Goal: Transaction & Acquisition: Book appointment/travel/reservation

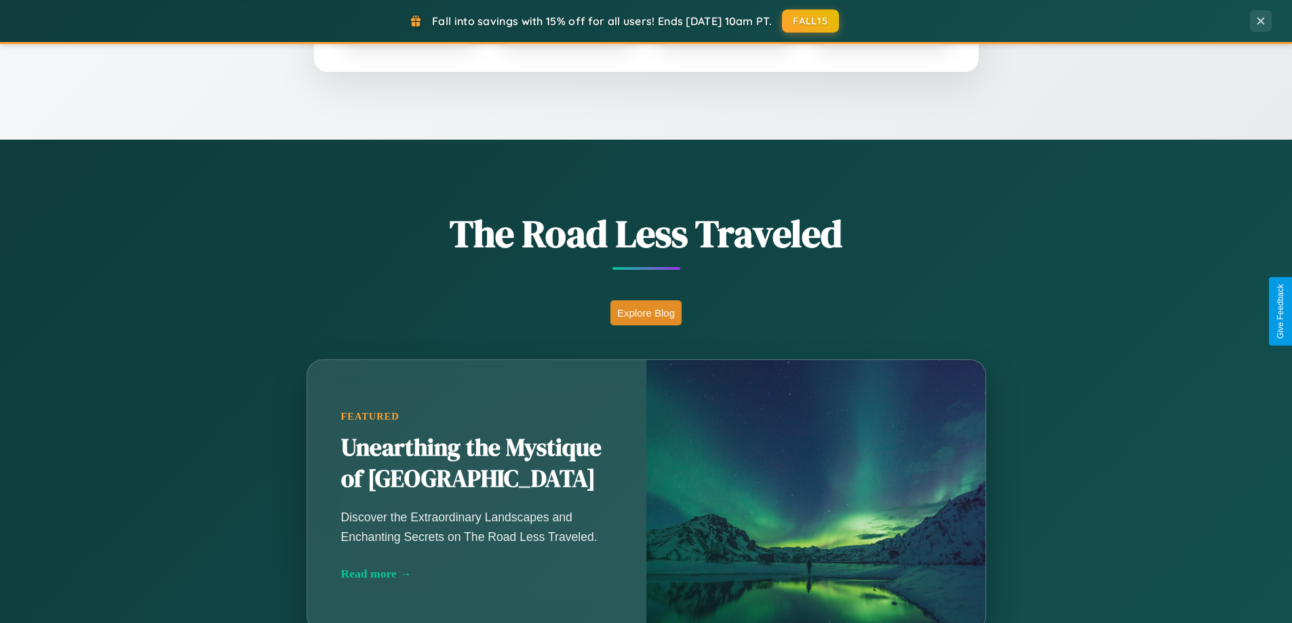
scroll to position [933, 0]
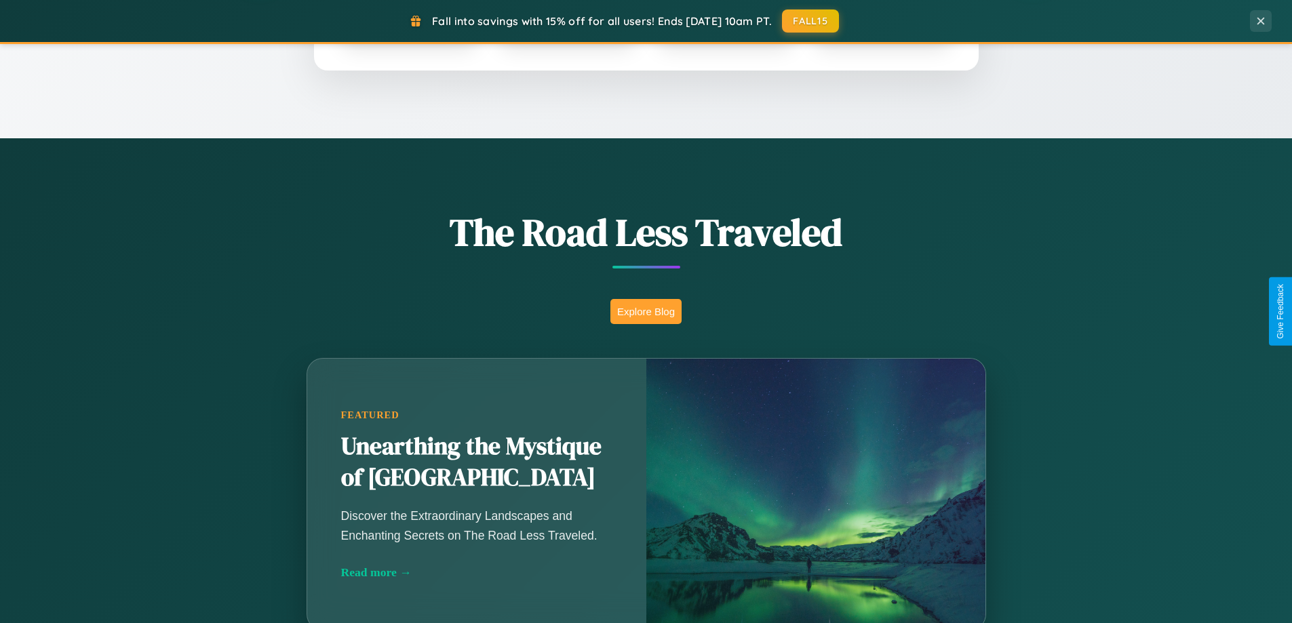
click at [646, 311] on button "Explore Blog" at bounding box center [645, 311] width 71 height 25
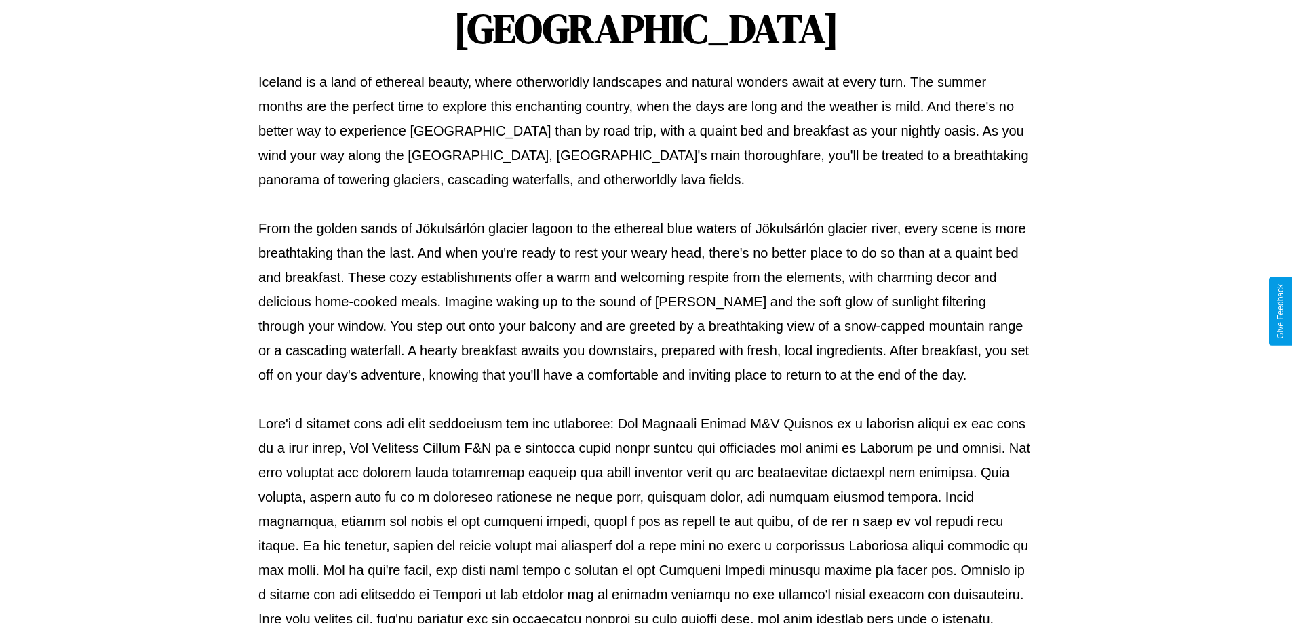
scroll to position [439, 0]
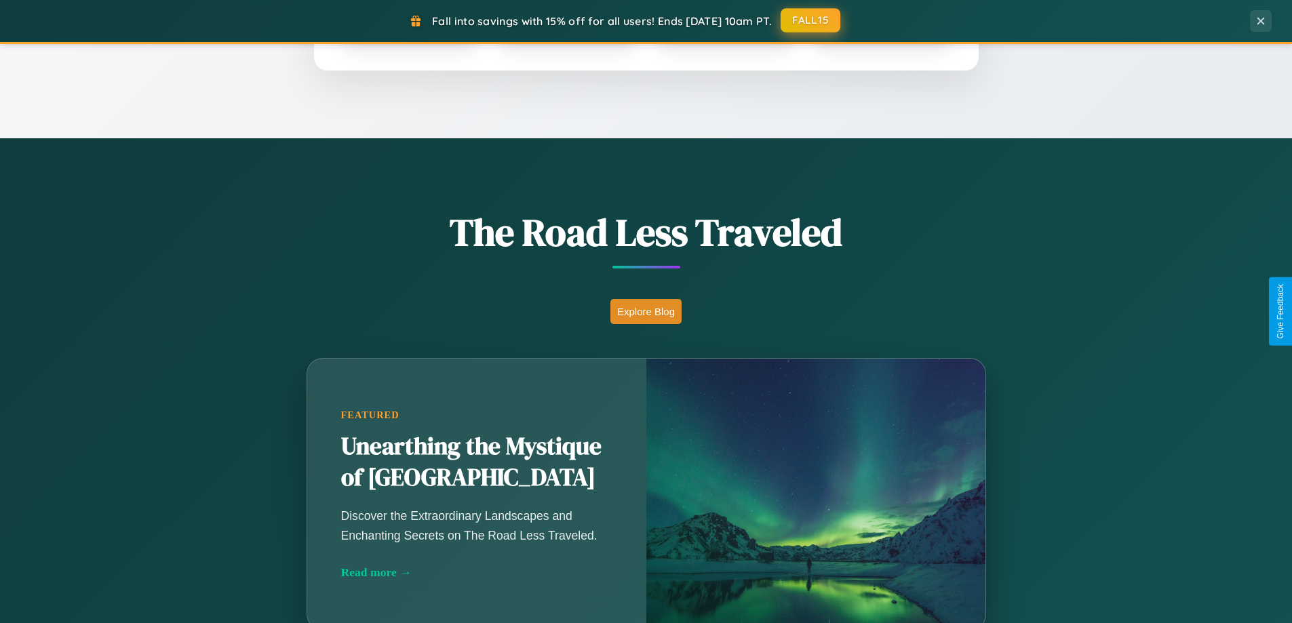
click at [811, 20] on button "FALL15" at bounding box center [811, 20] width 60 height 24
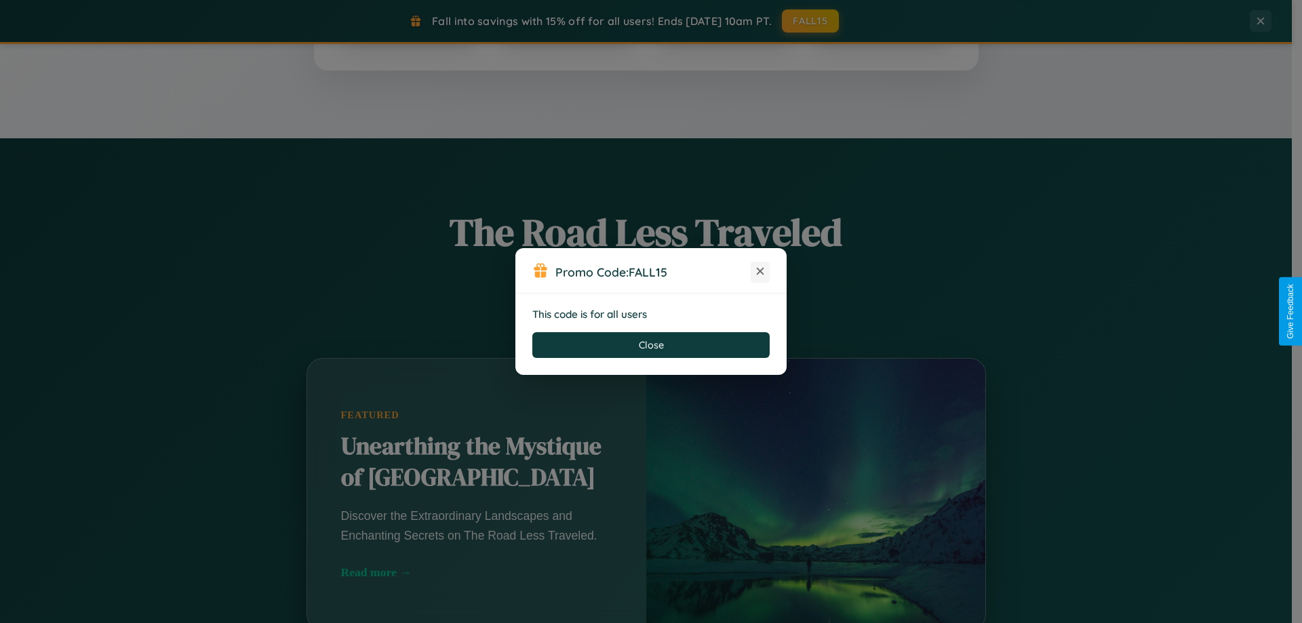
click at [760, 272] on icon at bounding box center [761, 272] width 14 height 14
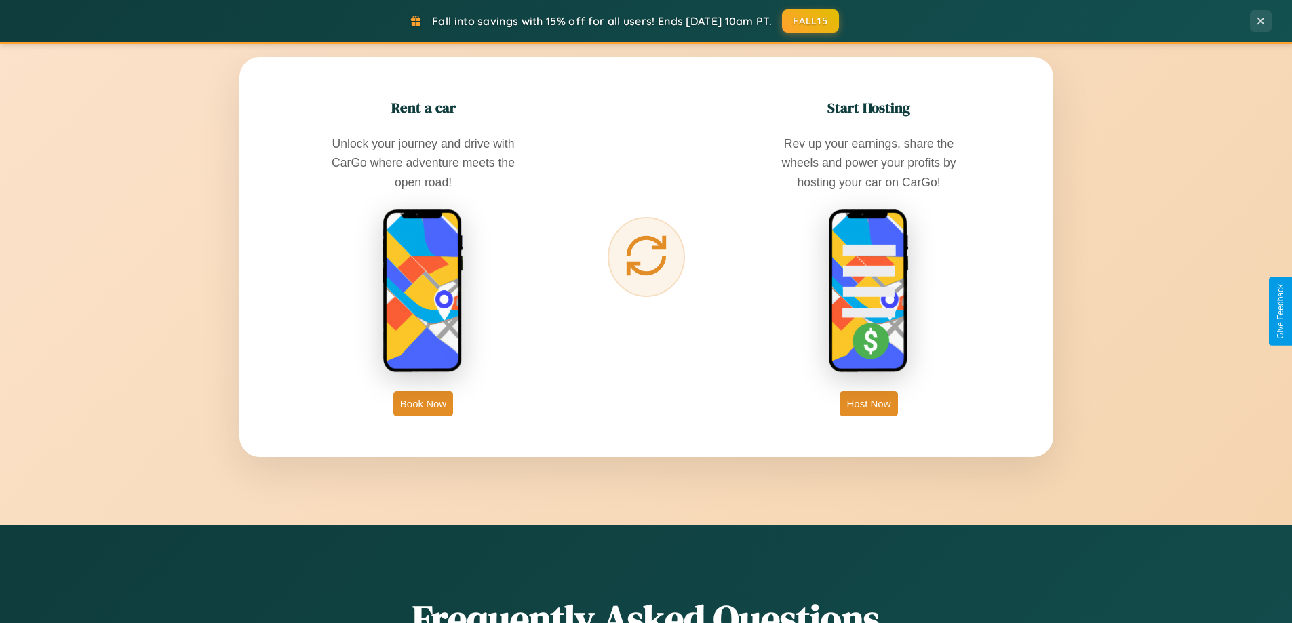
scroll to position [2179, 0]
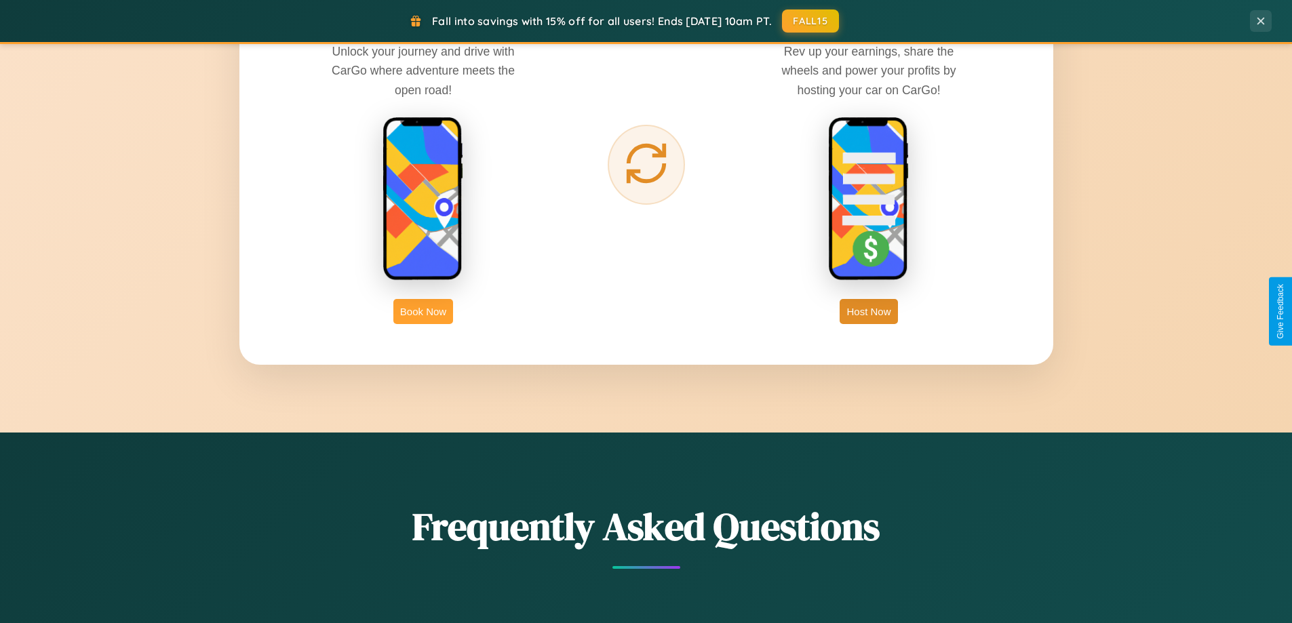
click at [423, 311] on button "Book Now" at bounding box center [423, 311] width 60 height 25
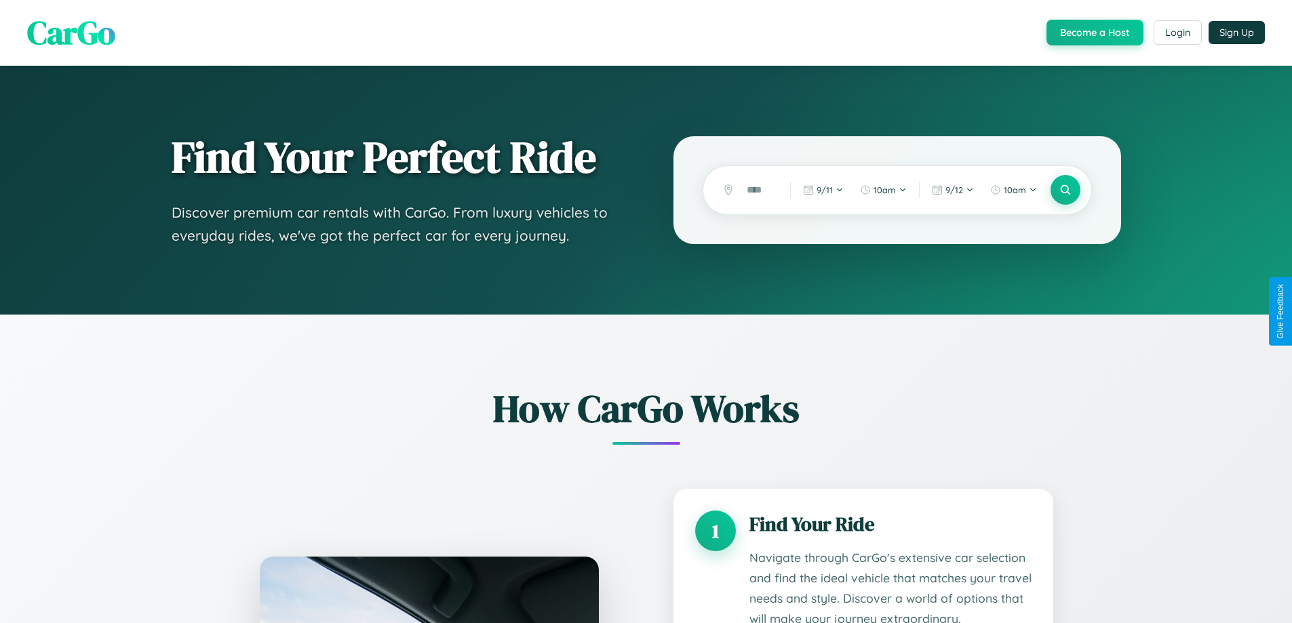
scroll to position [2153, 0]
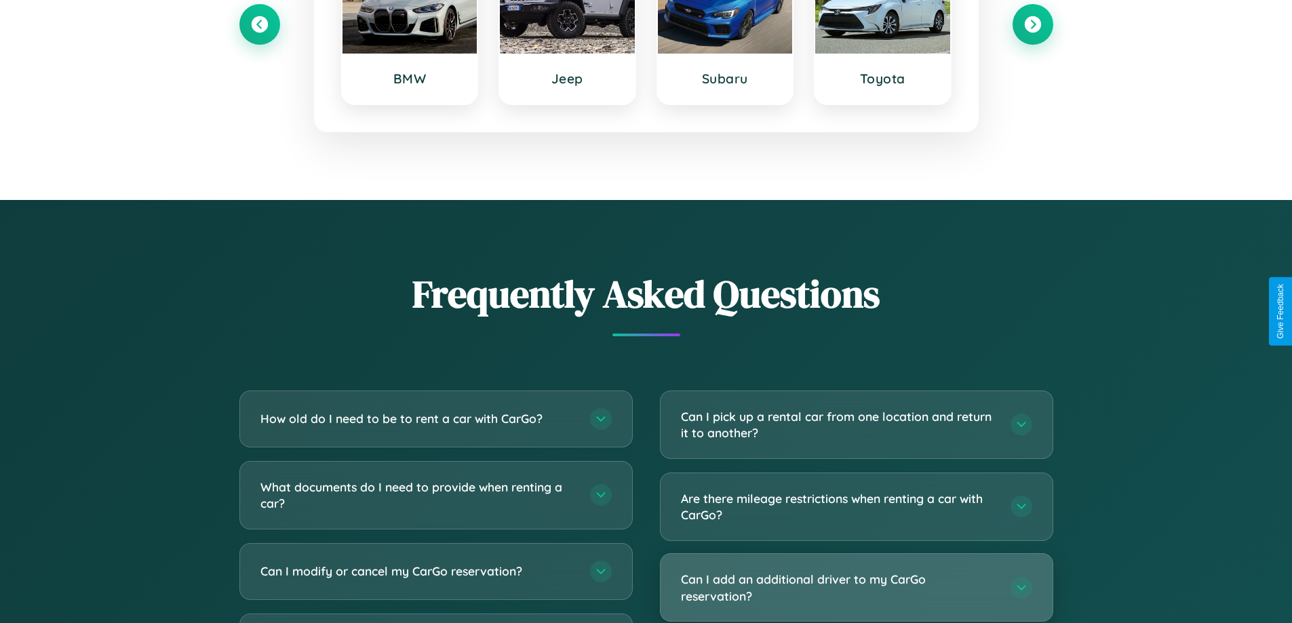
click at [856, 587] on h3 "Can I add an additional driver to my CarGo reservation?" at bounding box center [839, 587] width 316 height 33
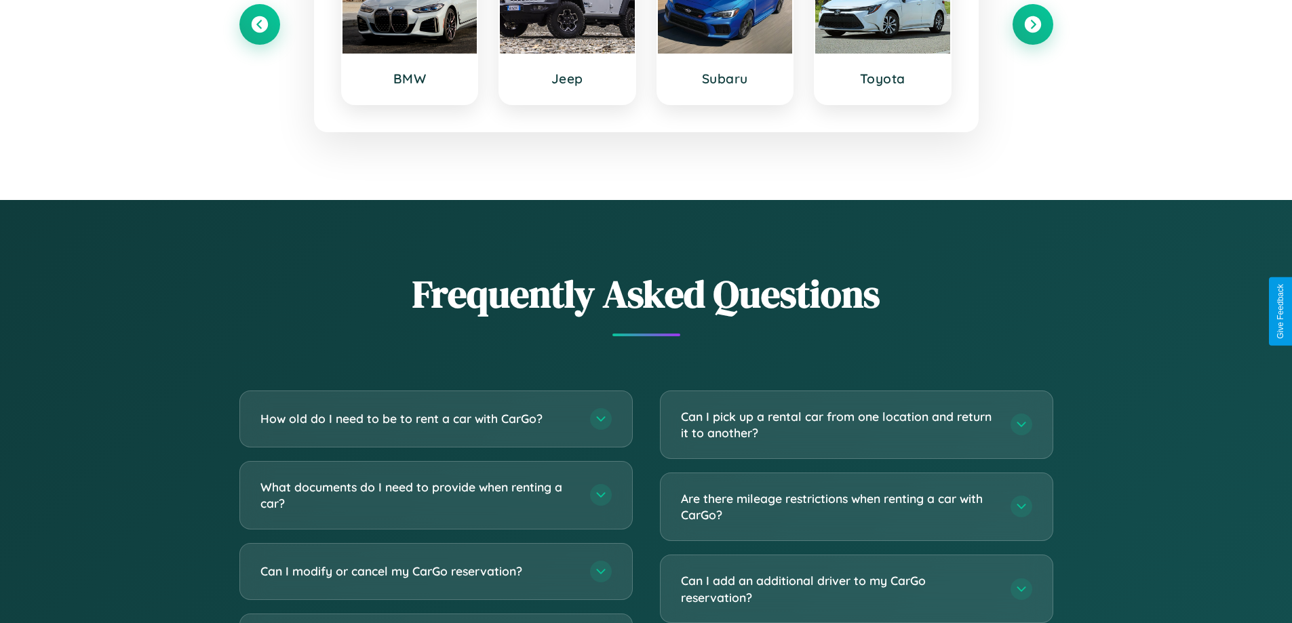
scroll to position [0, 0]
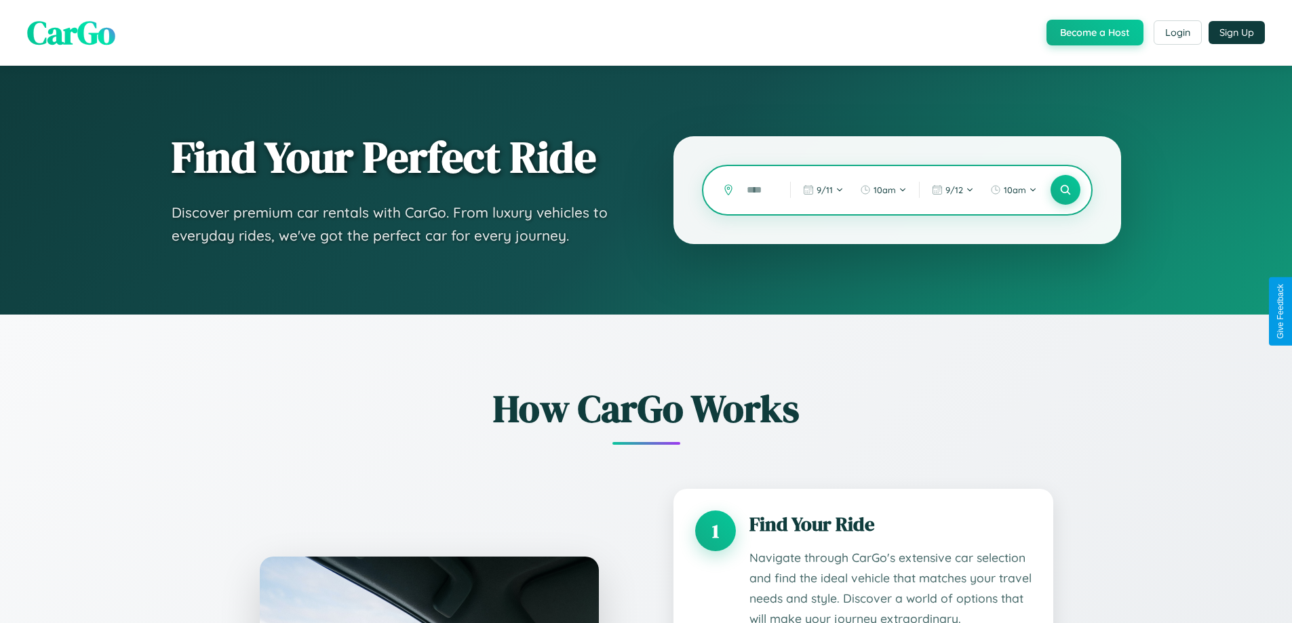
click at [758, 190] on input "text" at bounding box center [758, 190] width 37 height 24
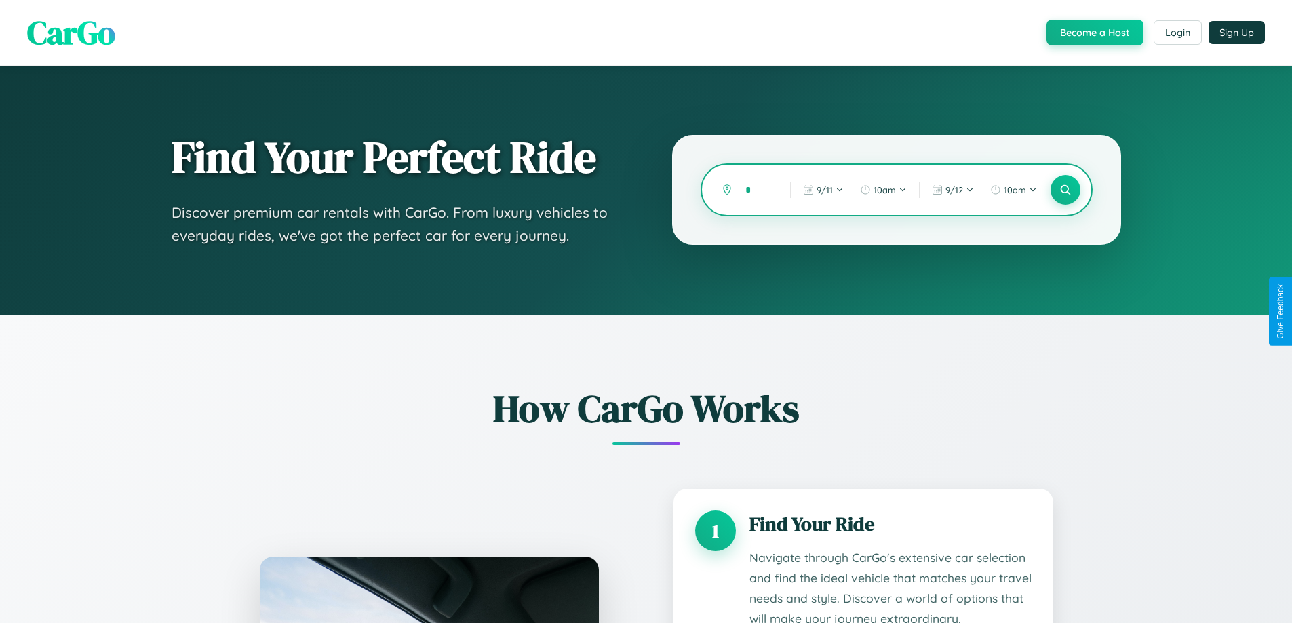
type input "*"
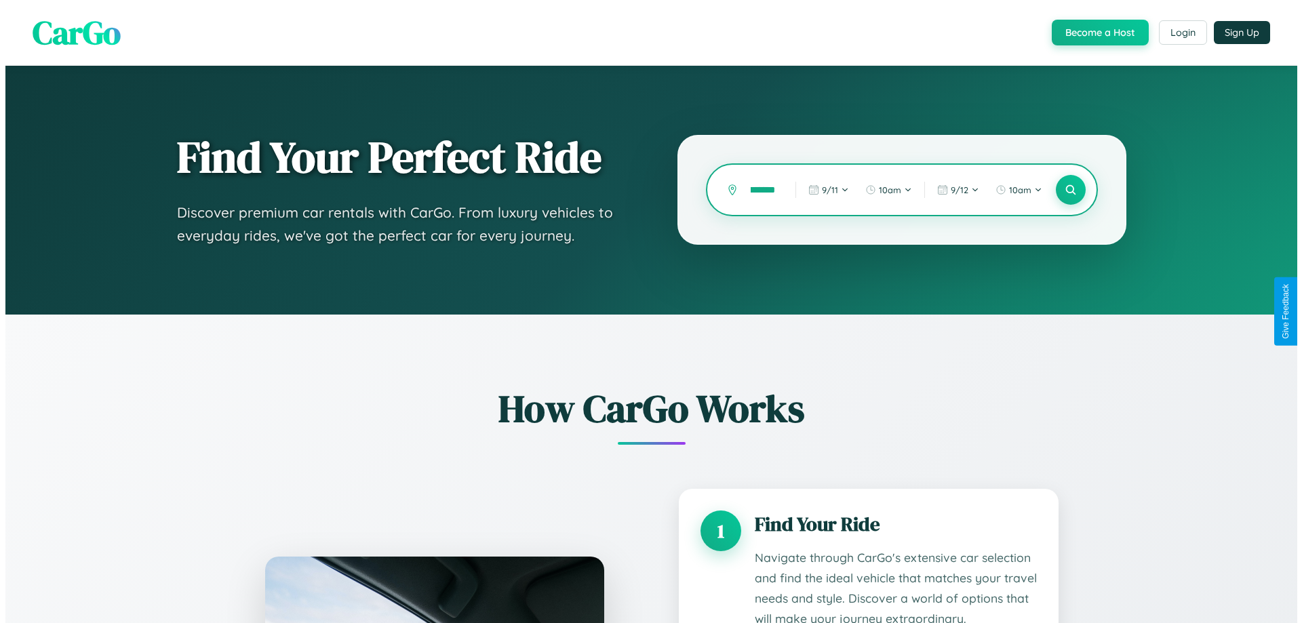
scroll to position [0, 11]
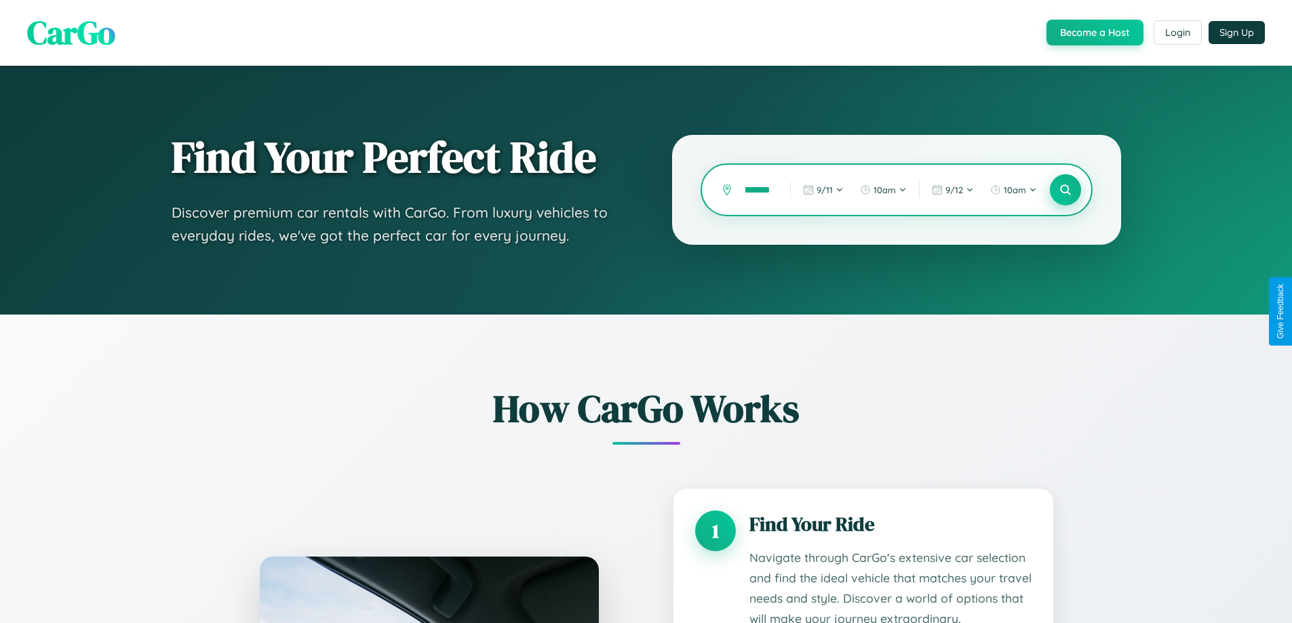
type input "*******"
click at [1065, 190] on icon at bounding box center [1065, 190] width 13 height 13
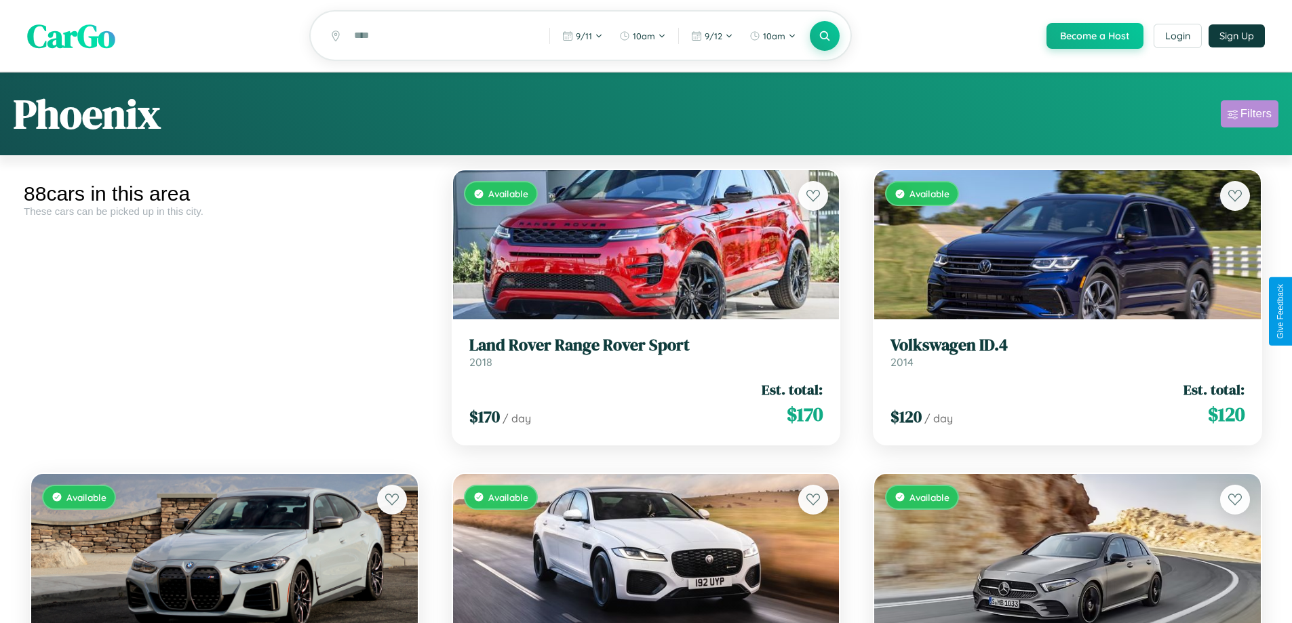
click at [1249, 116] on div "Filters" at bounding box center [1255, 114] width 31 height 14
